Goal: Browse casually

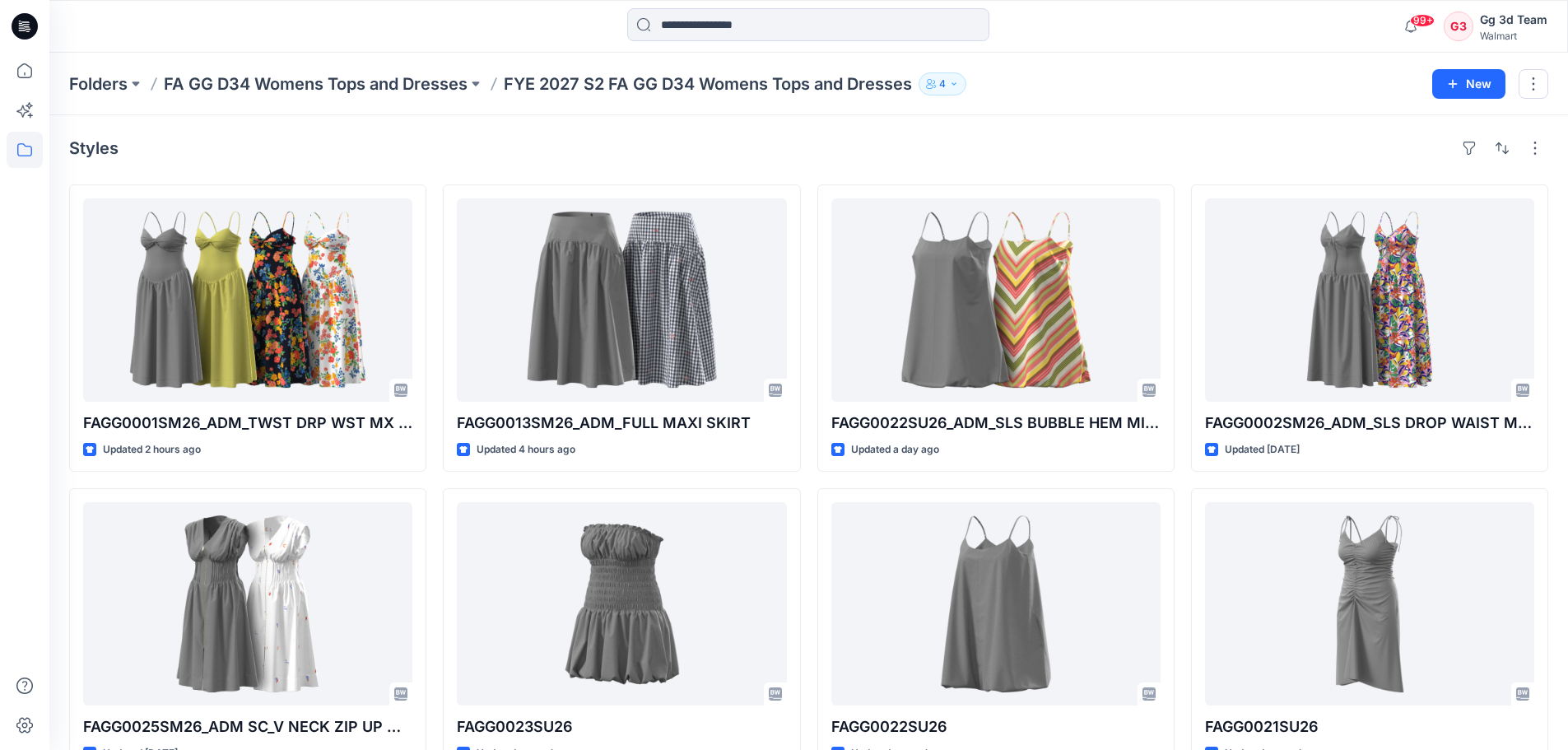
click at [635, 147] on div "Styles" at bounding box center [808, 148] width 1479 height 26
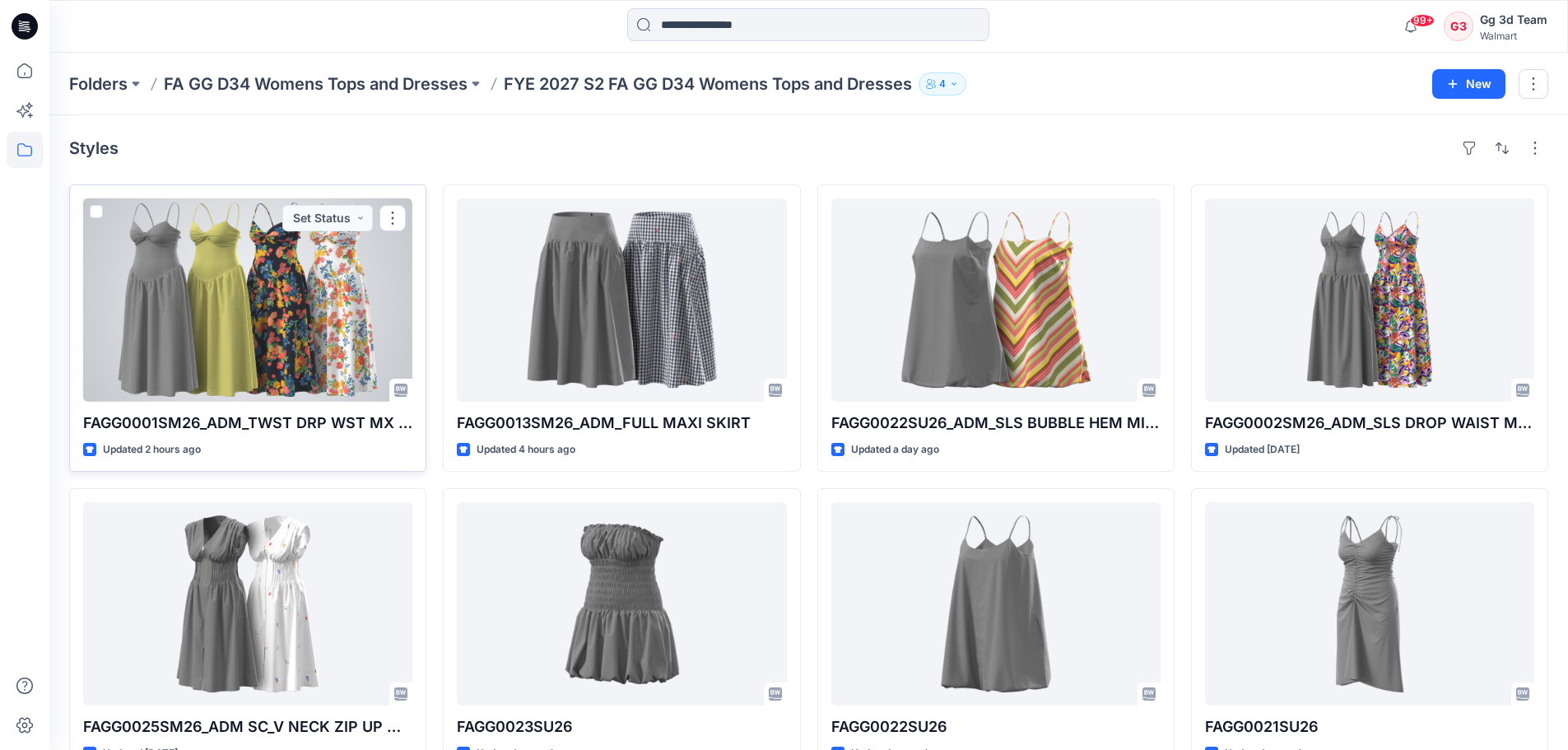
click at [307, 345] on div at bounding box center [248, 300] width 329 height 203
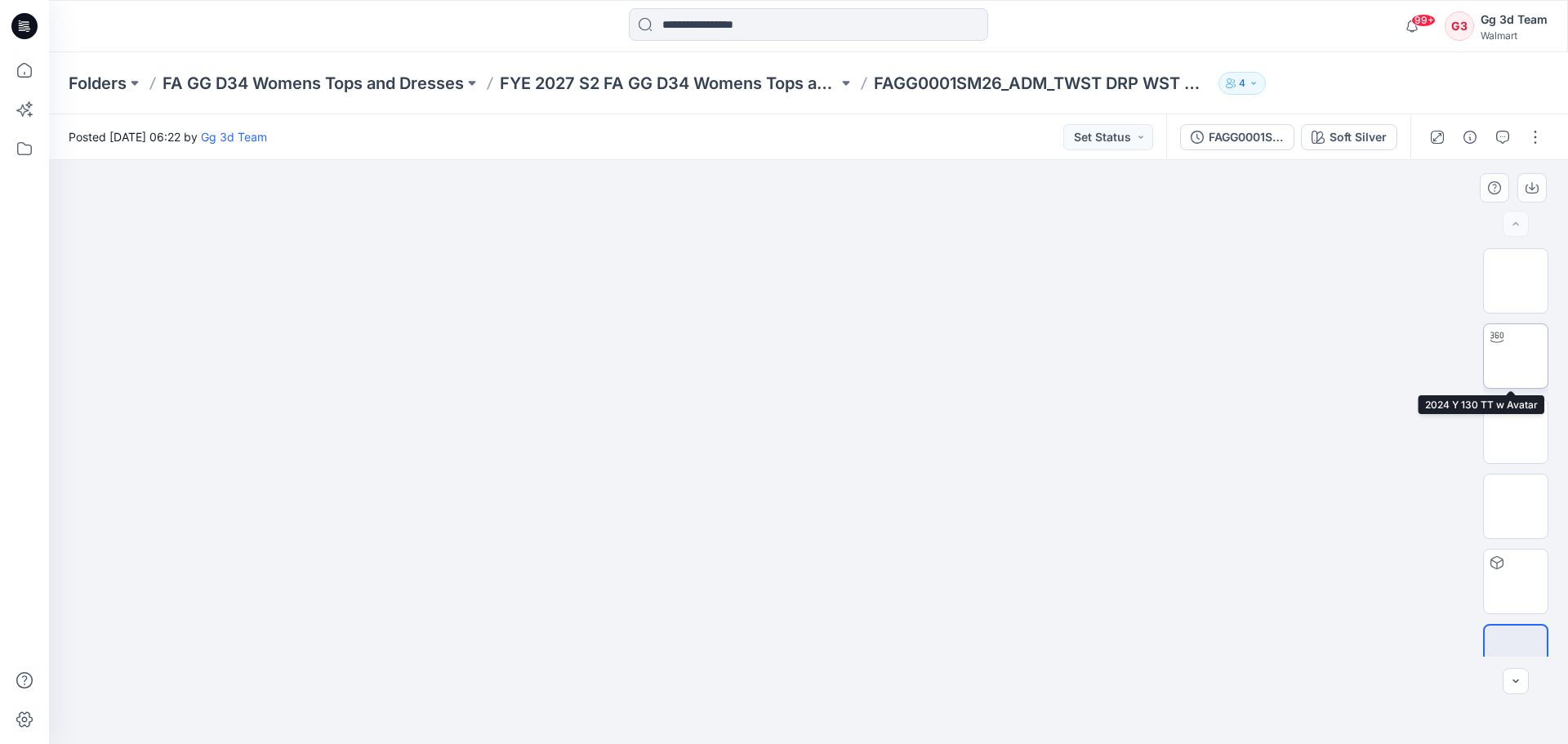
click at [1516, 356] on img at bounding box center [1516, 356] width 0 height 0
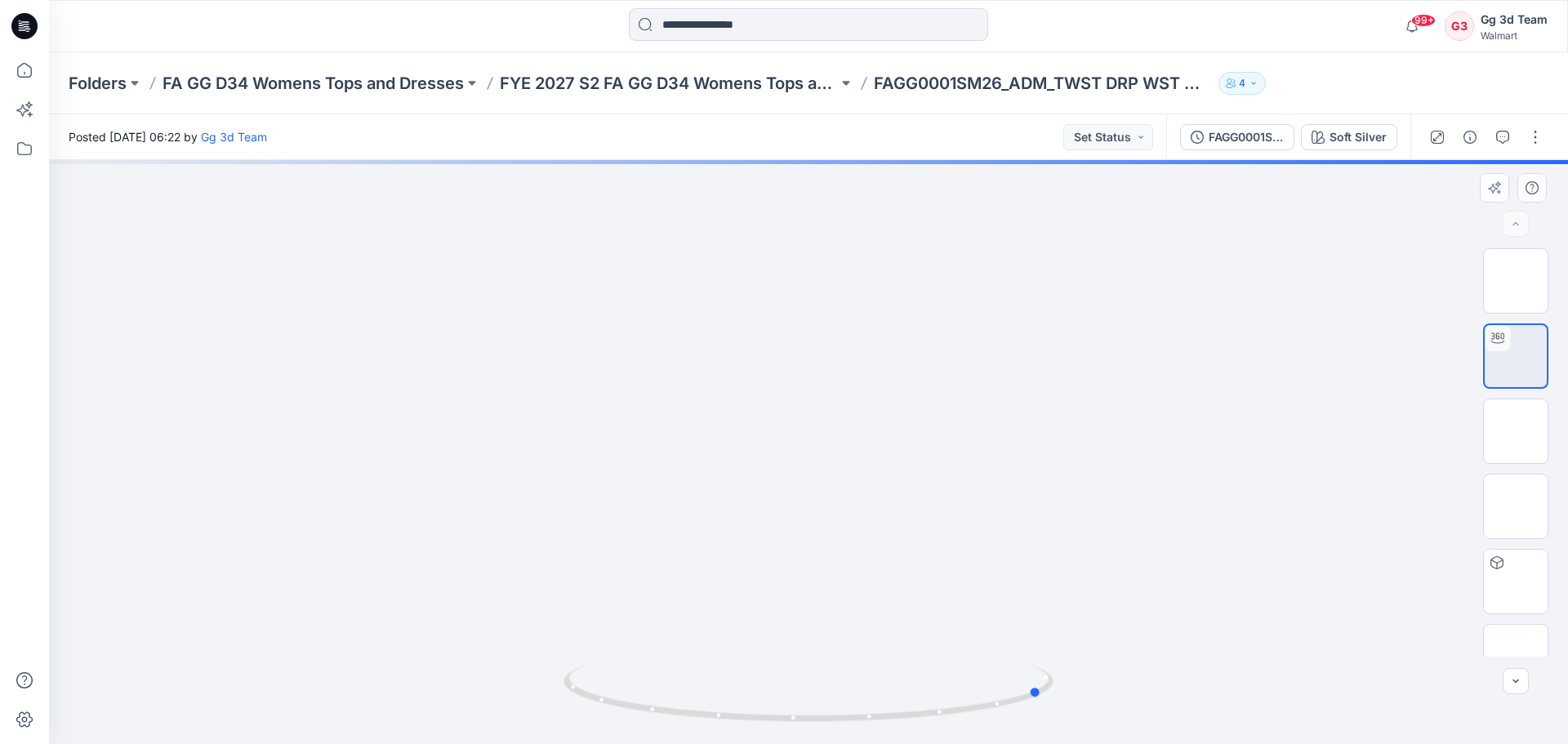
drag, startPoint x: 857, startPoint y: 529, endPoint x: 660, endPoint y: 524, distance: 197.1
click at [660, 524] on div at bounding box center [808, 453] width 1519 height 584
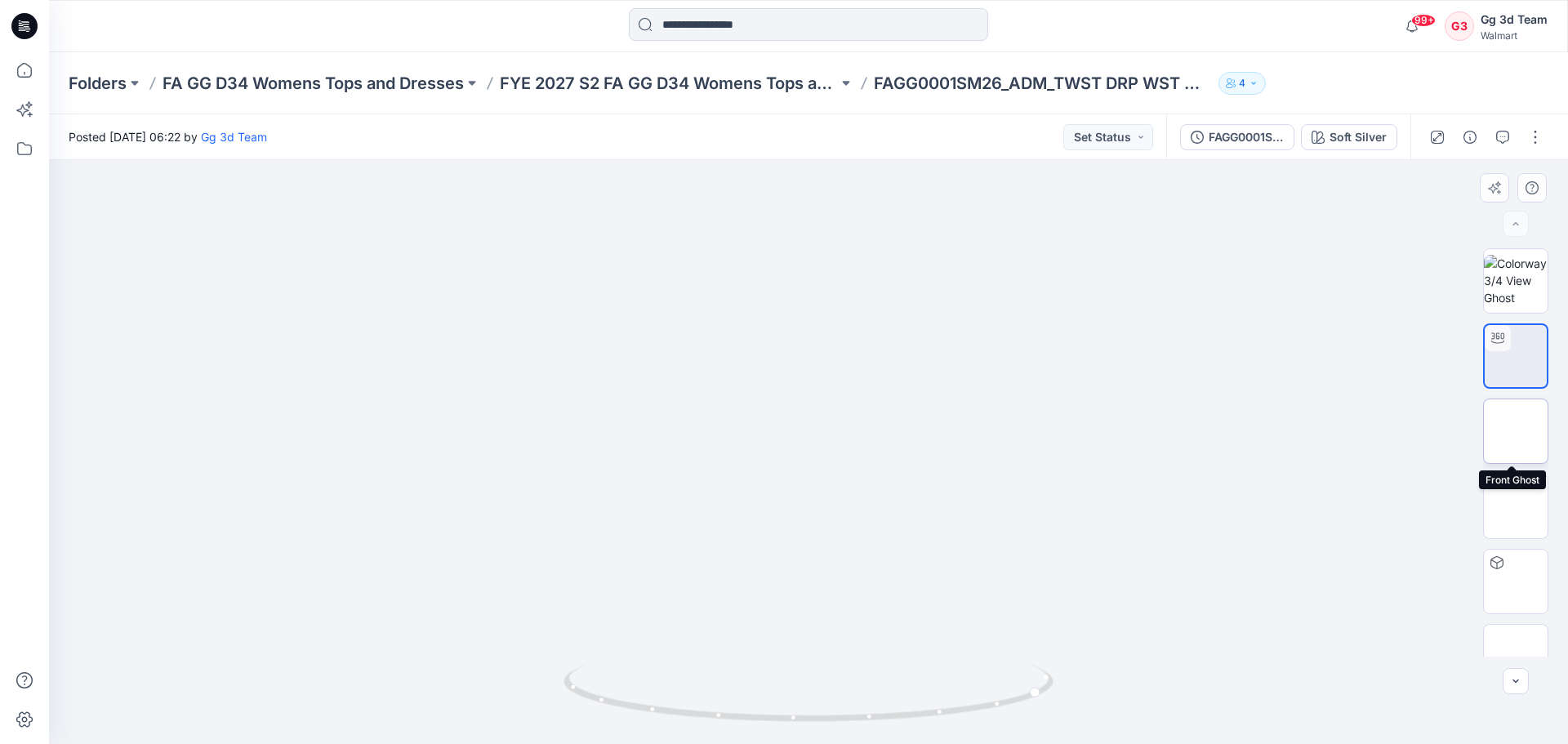
click at [1516, 432] on img at bounding box center [1516, 432] width 0 height 0
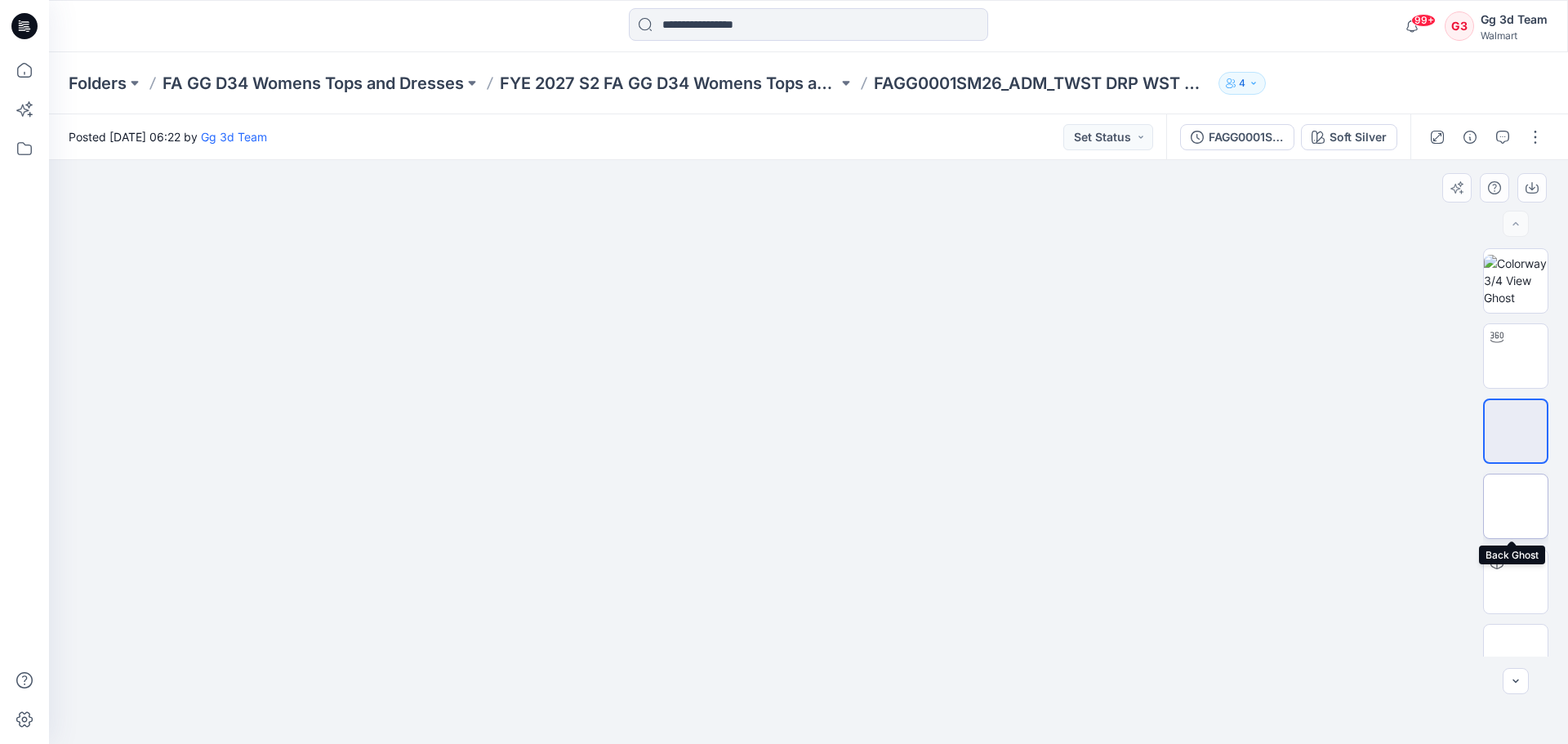
click at [1516, 507] on img at bounding box center [1516, 507] width 0 height 0
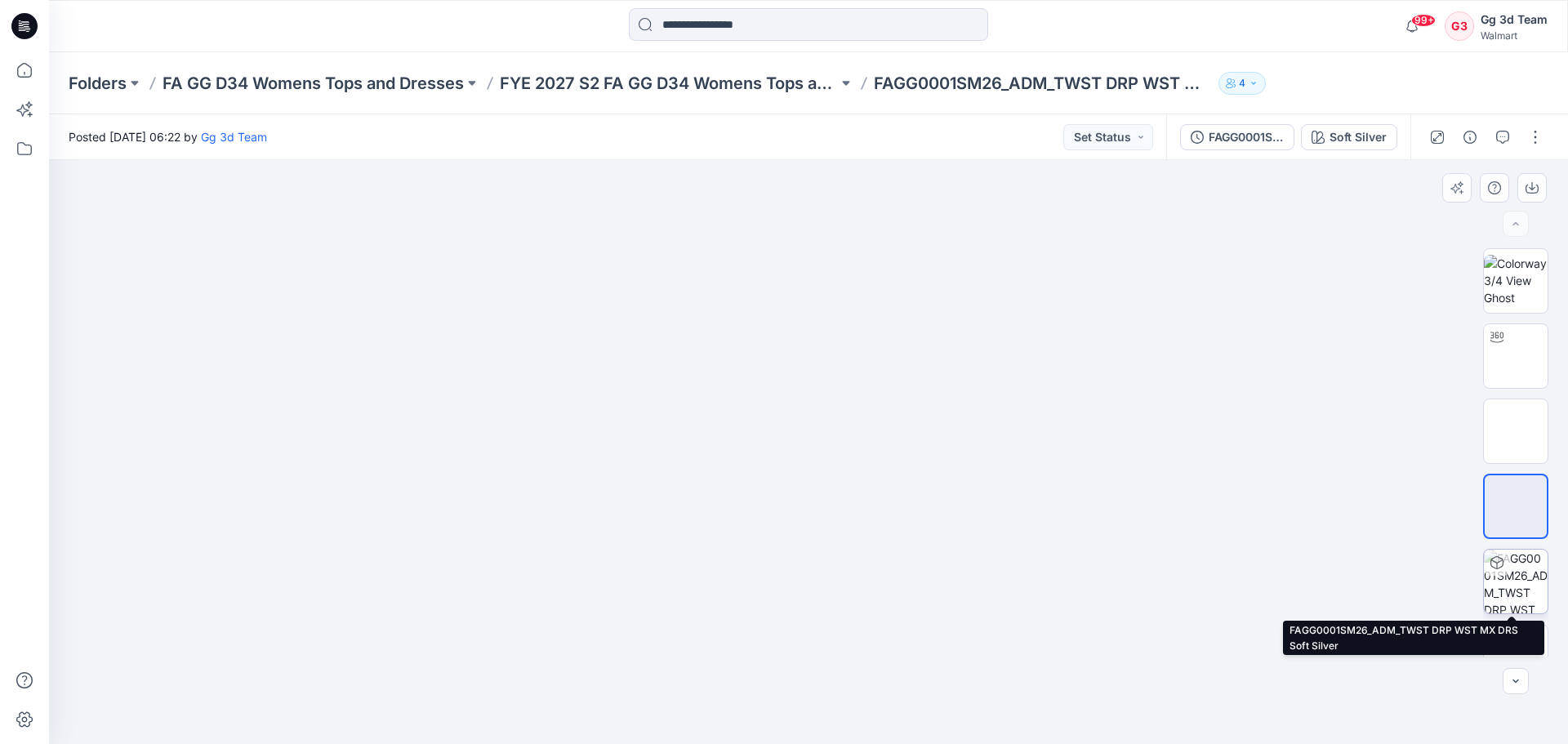
click at [1513, 596] on img at bounding box center [1516, 581] width 63 height 63
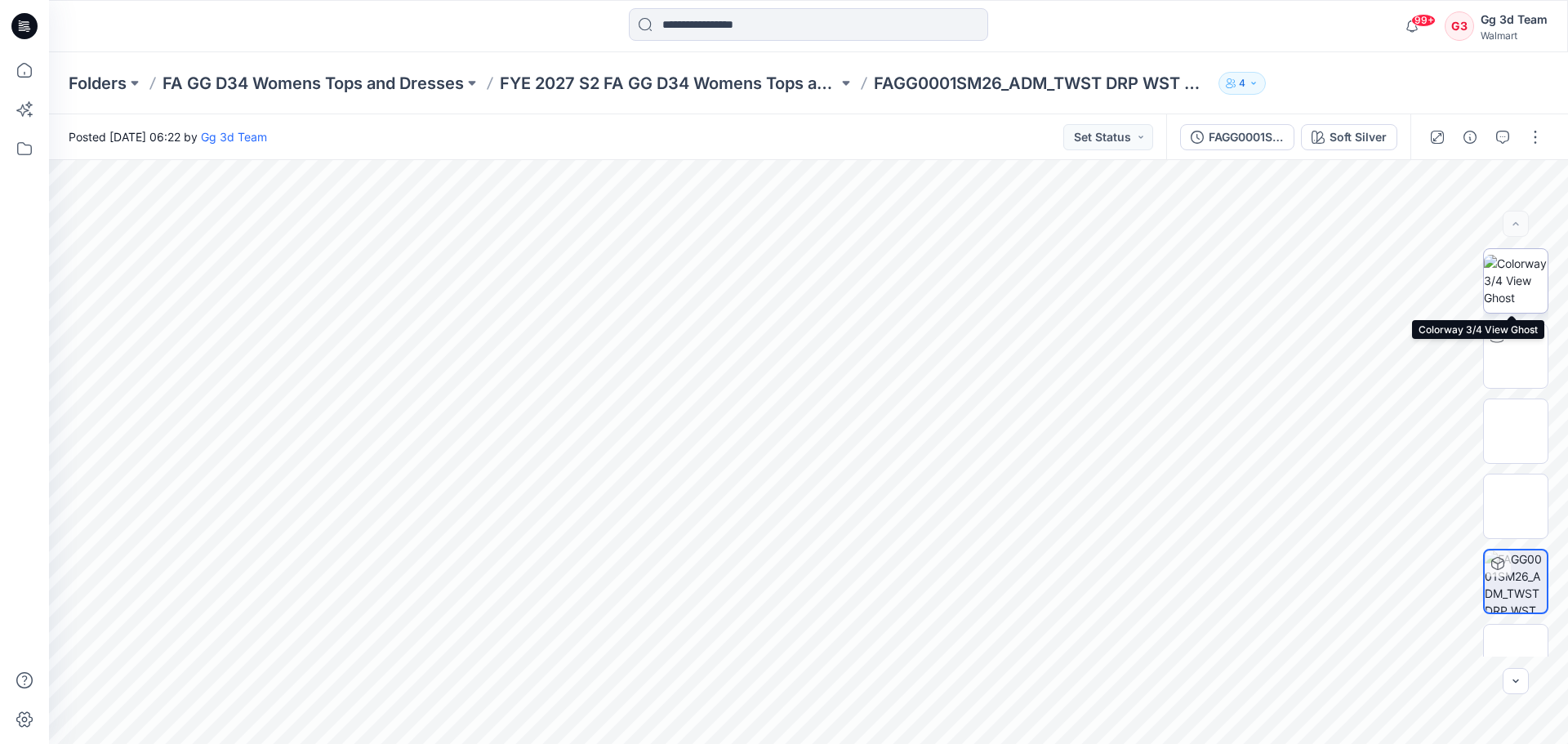
click at [1506, 282] on img at bounding box center [1516, 280] width 63 height 52
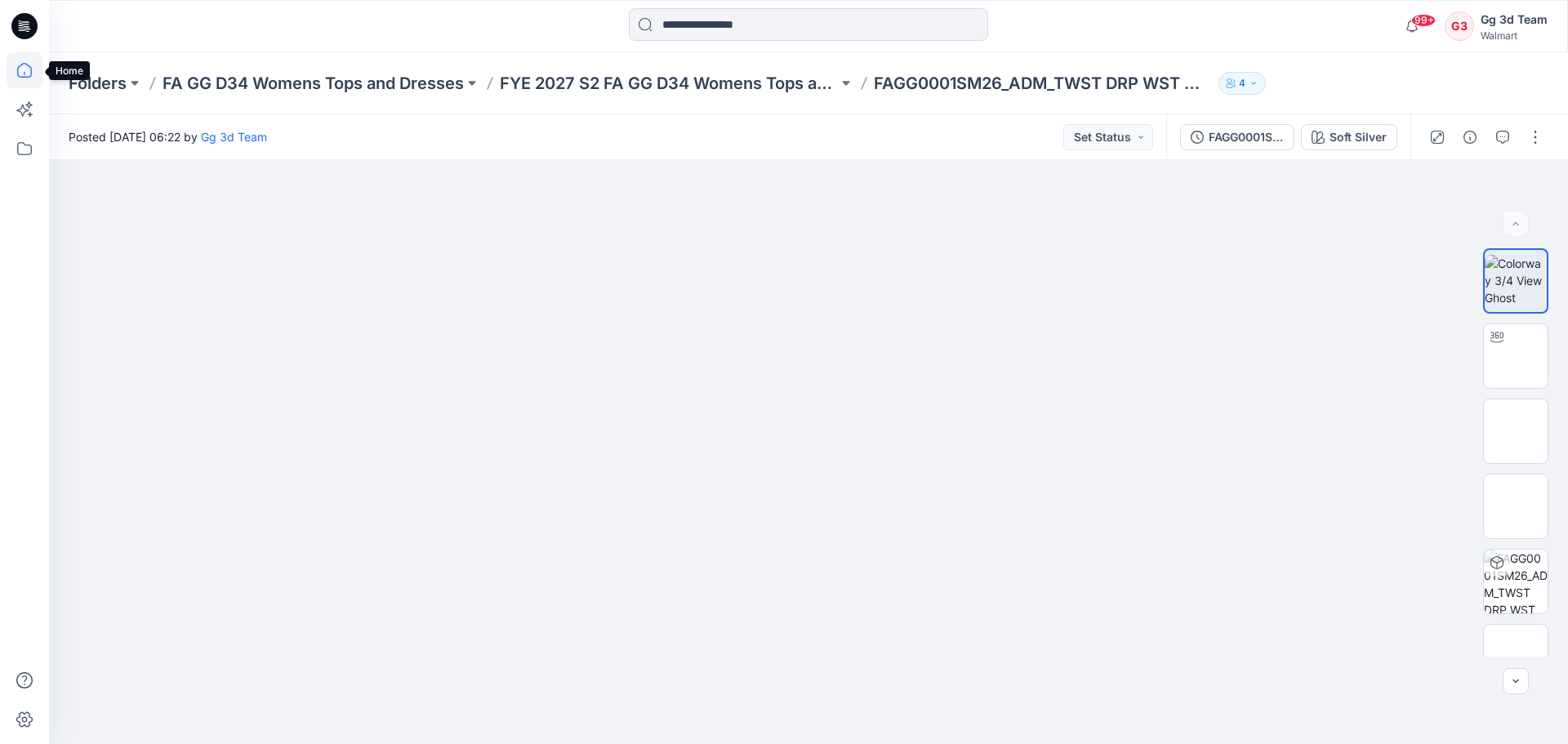
click at [35, 74] on icon at bounding box center [24, 70] width 36 height 36
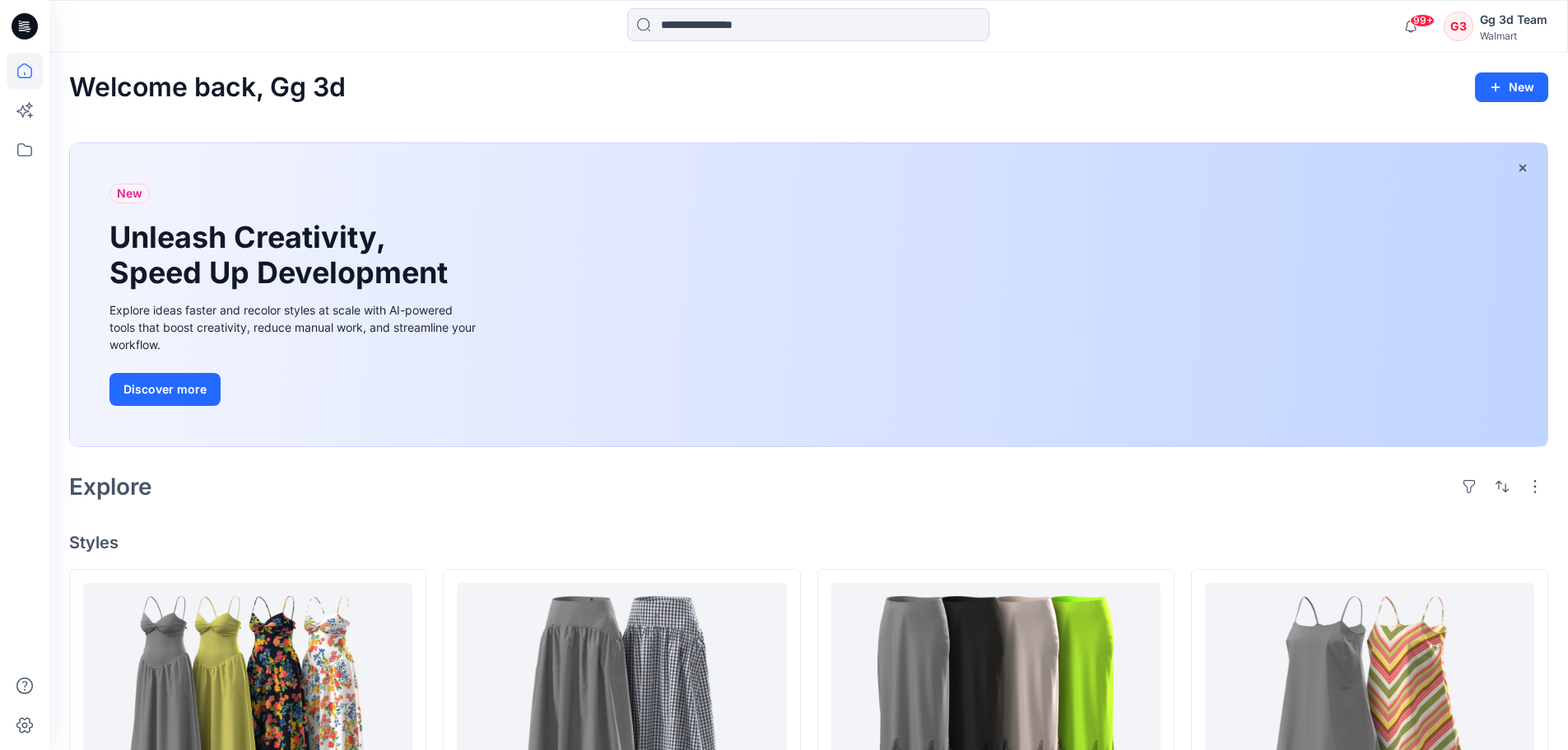
click at [744, 96] on div "Welcome back, Gg 3d New" at bounding box center [808, 88] width 1479 height 31
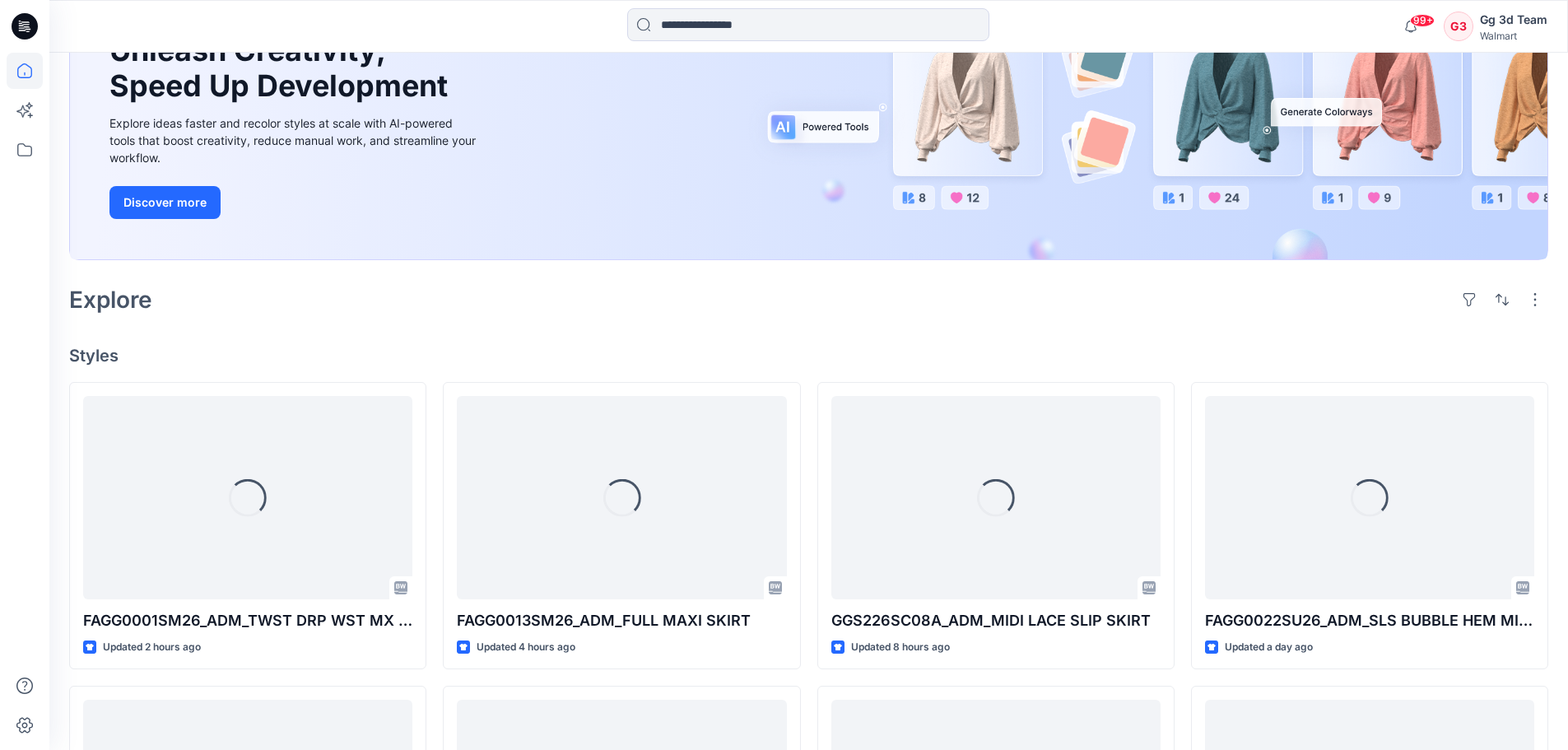
scroll to position [329, 0]
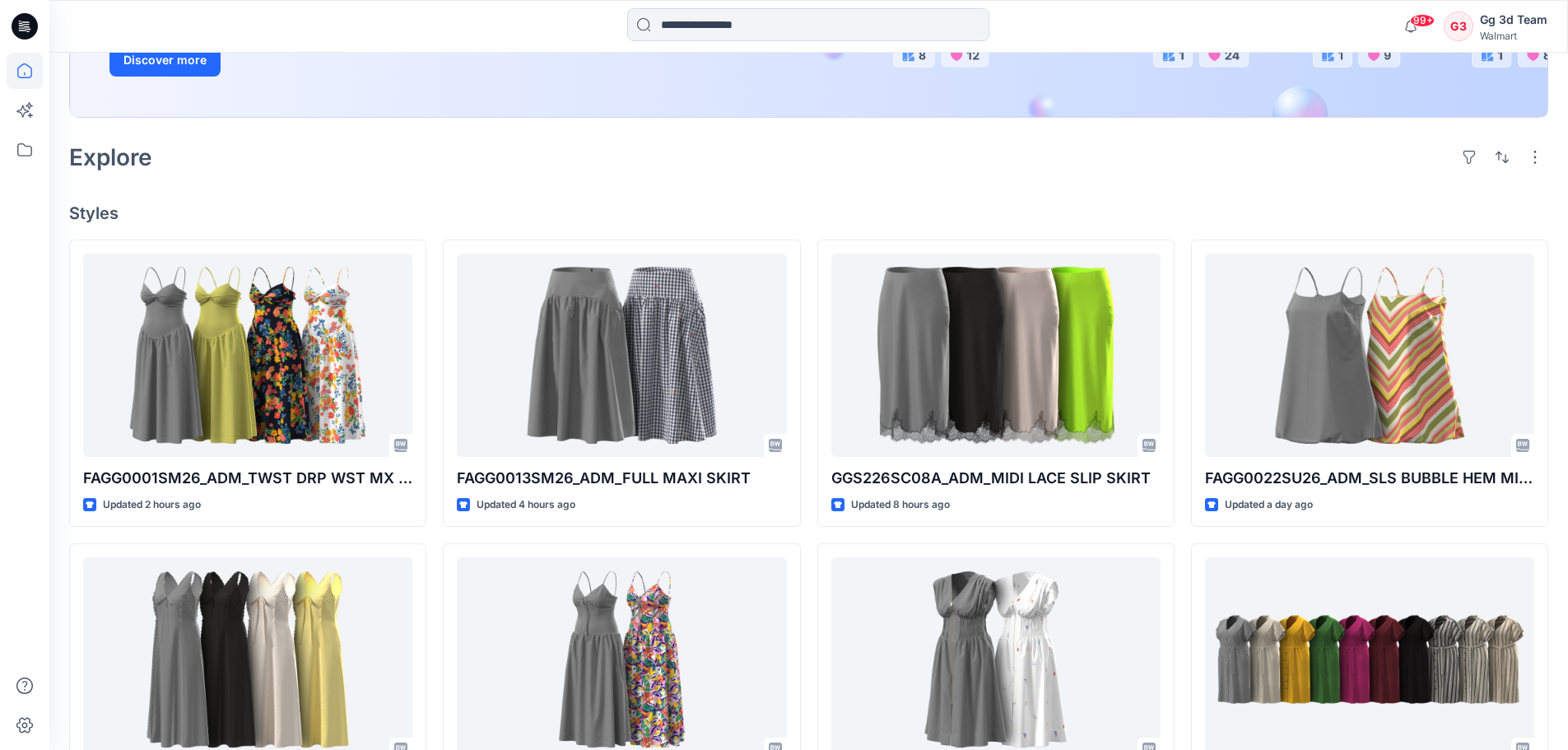
click at [1271, 146] on div "Explore" at bounding box center [808, 157] width 1479 height 39
